Goal: Check status: Check status

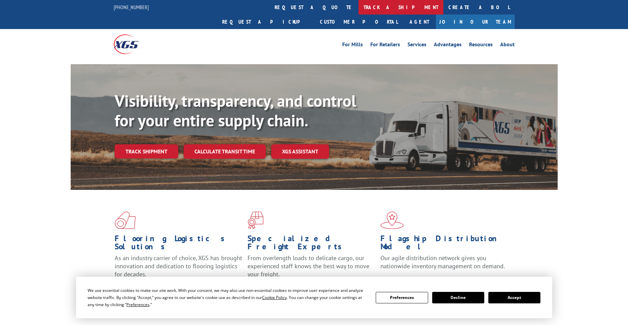
click at [358, 5] on link "track a shipment" at bounding box center [400, 7] width 85 height 15
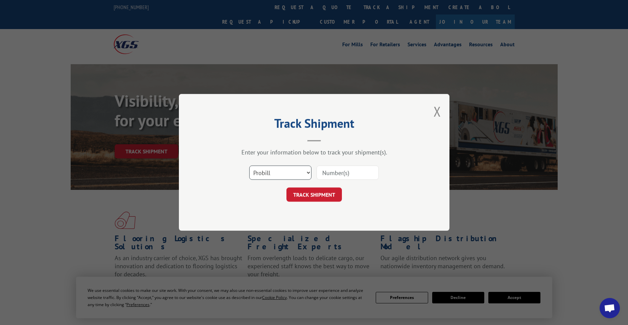
click at [290, 171] on select "Select category... Probill BOL PO" at bounding box center [280, 173] width 62 height 14
select select "po"
click at [249, 166] on select "Select category... Probill BOL PO" at bounding box center [280, 173] width 62 height 14
paste input "33523161"
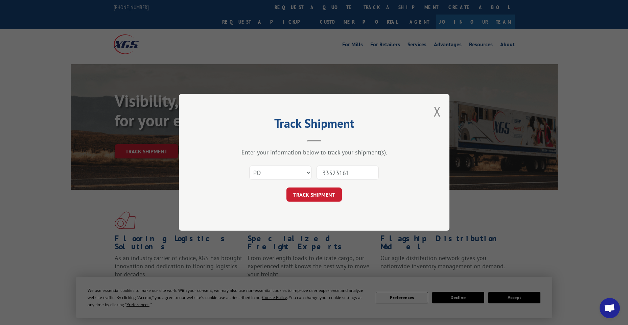
click at [332, 171] on input "33523161" at bounding box center [348, 173] width 62 height 14
type input "33523161"
click button "TRACK SHIPMENT" at bounding box center [313, 195] width 55 height 14
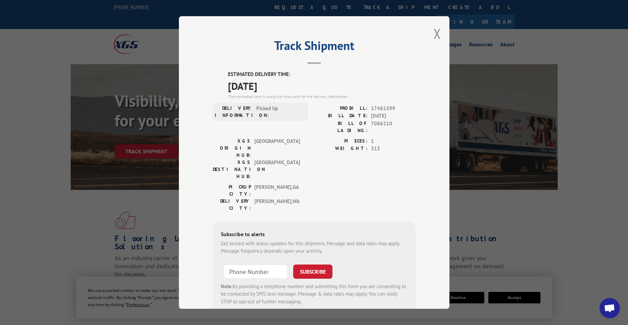
drag, startPoint x: 286, startPoint y: 87, endPoint x: 219, endPoint y: 71, distance: 68.1
click at [219, 71] on div "ESTIMATED DELIVERY TIME: [DATE] The estimated time is using the time zone for t…" at bounding box center [314, 192] width 203 height 243
copy div "ESTIMATED DELIVERY TIME: [DATE]"
